Goal: Task Accomplishment & Management: Use online tool/utility

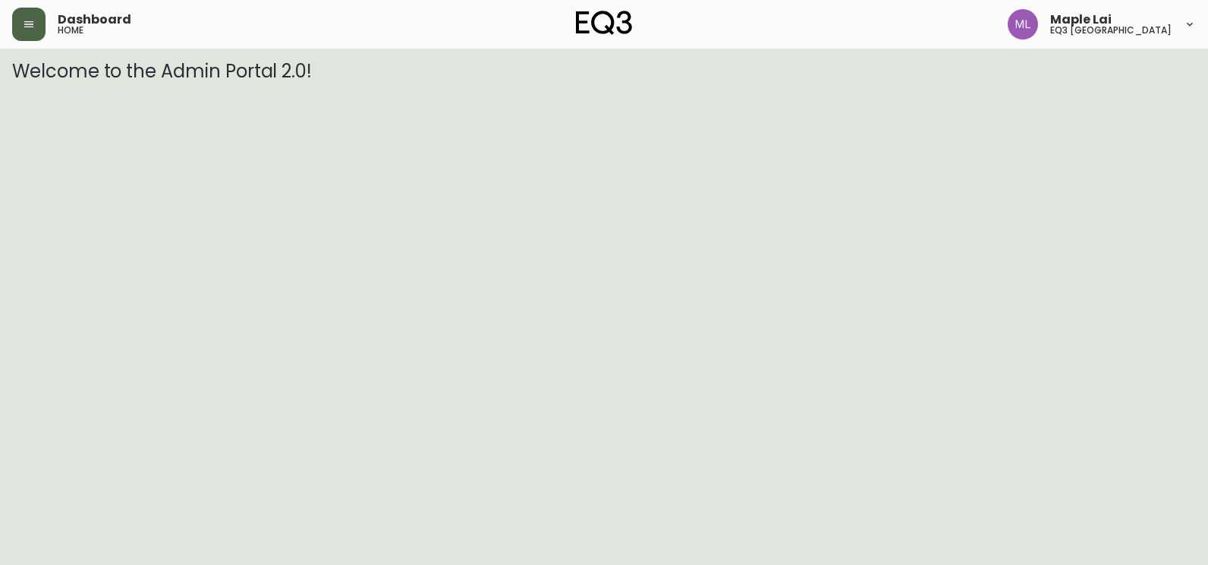
click at [26, 24] on icon "button" at bounding box center [29, 24] width 12 height 12
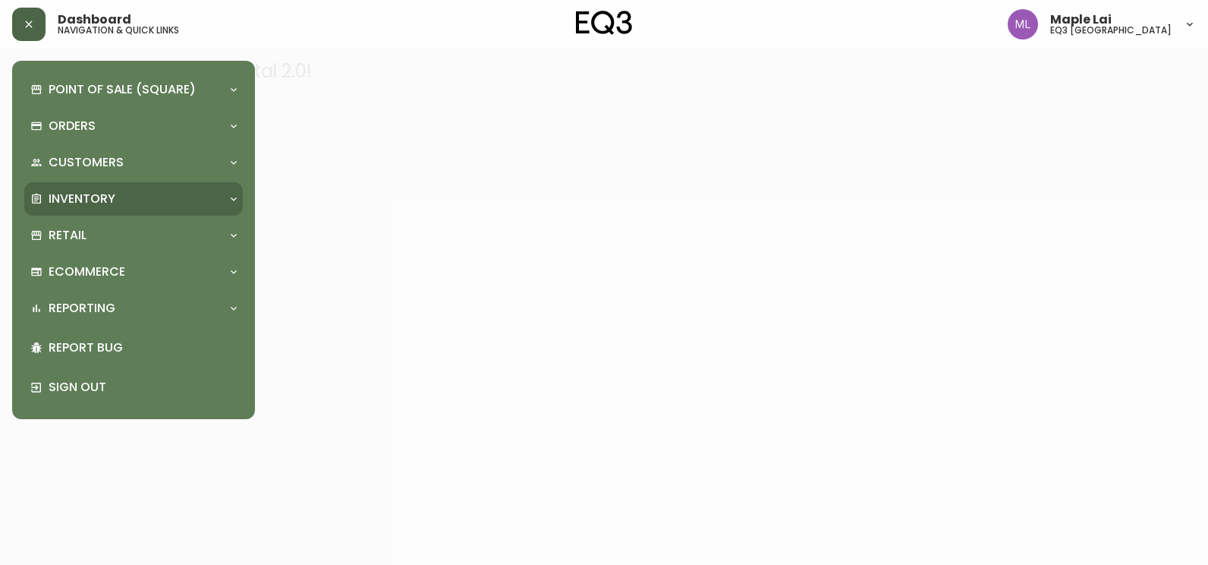
click at [139, 197] on div "Inventory" at bounding box center [125, 198] width 191 height 17
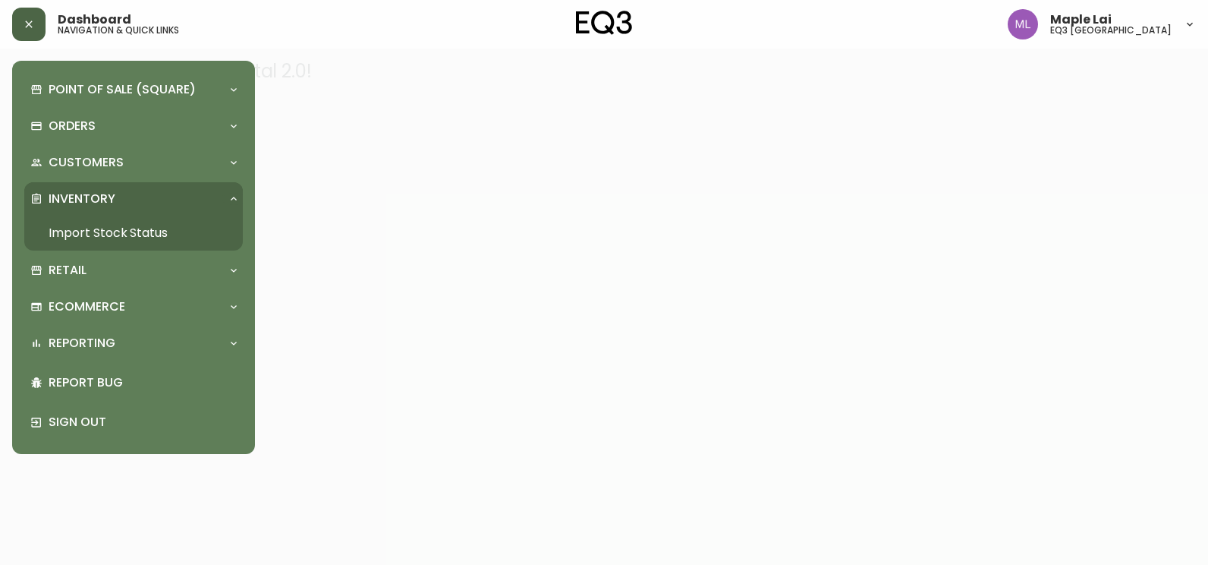
click at [162, 225] on link "Import Stock Status" at bounding box center [133, 233] width 219 height 35
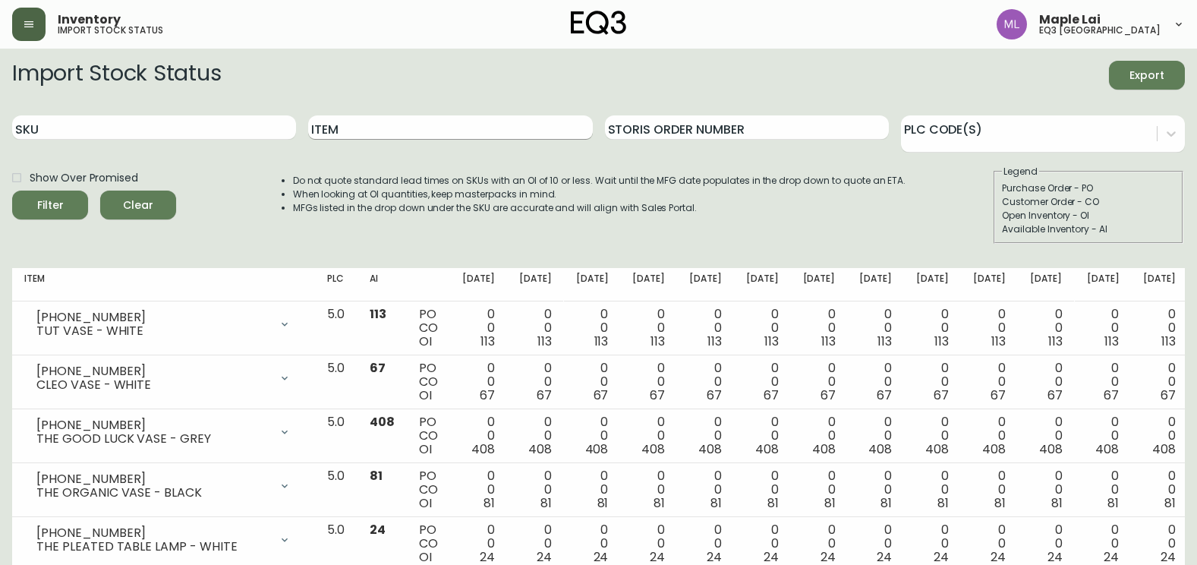
drag, startPoint x: 419, startPoint y: 129, endPoint x: 413, endPoint y: 117, distance: 13.6
click at [416, 124] on input "Item" at bounding box center [450, 127] width 284 height 24
type input "slats"
click at [12, 190] on button "Filter" at bounding box center [50, 204] width 76 height 29
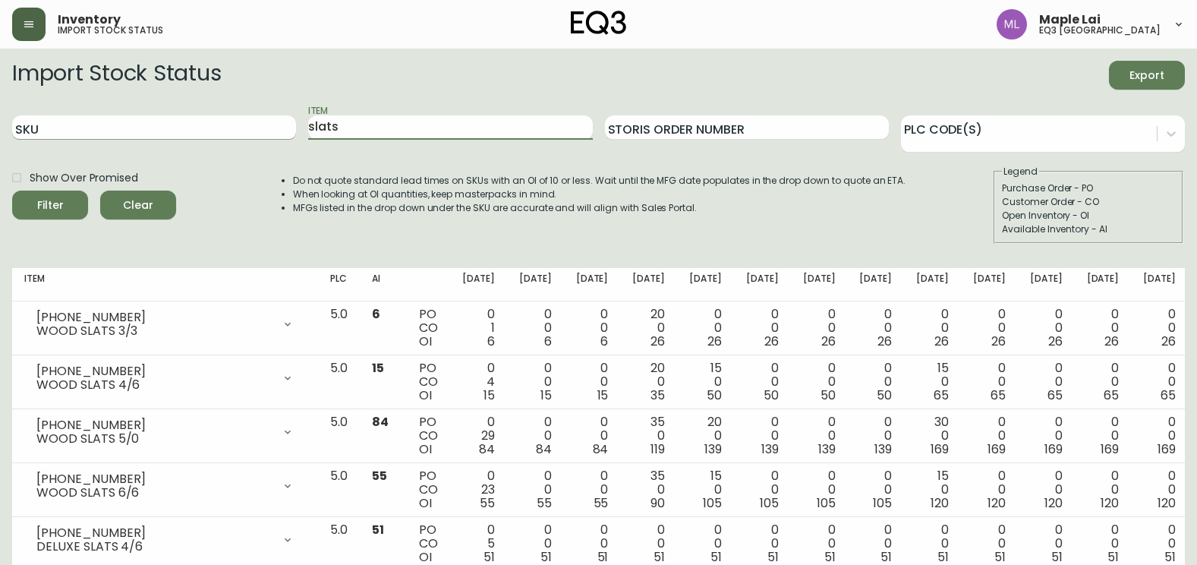
drag, startPoint x: 364, startPoint y: 124, endPoint x: 127, endPoint y: 120, distance: 237.6
click at [131, 120] on div "SKU Item slats Storis Order Number PLC Code(s)" at bounding box center [598, 127] width 1172 height 49
click at [129, 118] on input "SKU" at bounding box center [154, 127] width 284 height 24
